Goal: Navigation & Orientation: Find specific page/section

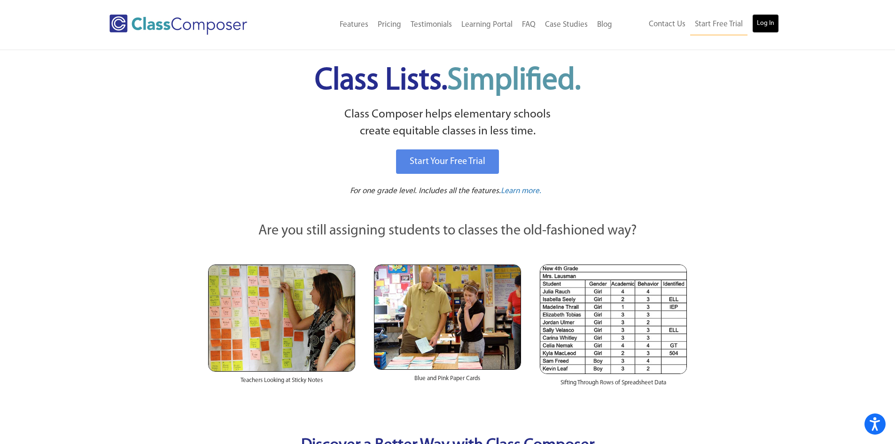
click at [767, 28] on link "Log In" at bounding box center [765, 23] width 27 height 19
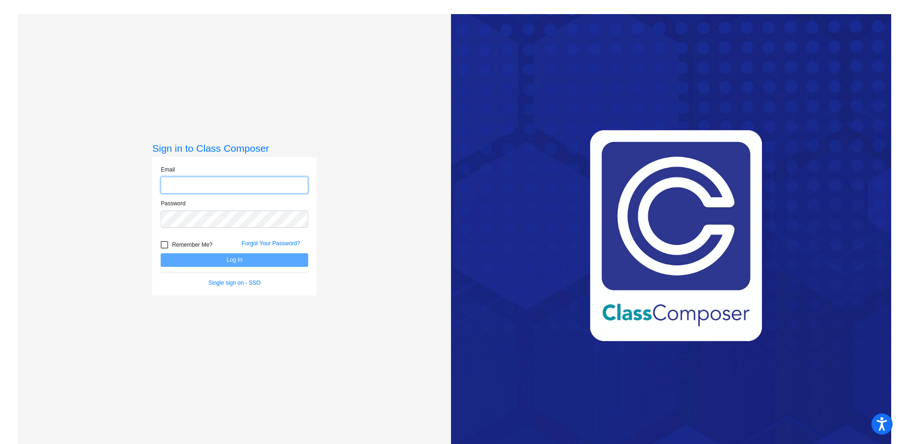
type input "[EMAIL_ADDRESS][DOMAIN_NAME]"
click at [233, 260] on button "Log In" at bounding box center [234, 260] width 147 height 14
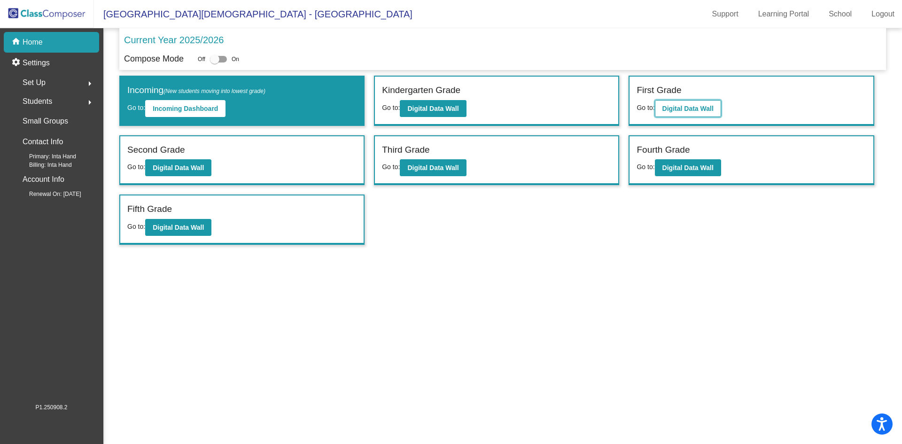
click at [699, 107] on b "Digital Data Wall" at bounding box center [687, 109] width 51 height 8
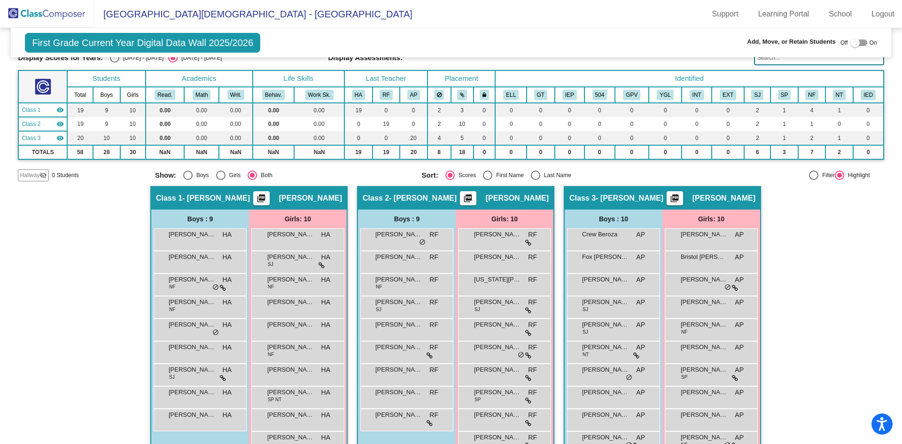
scroll to position [66, 0]
